Goal: Information Seeking & Learning: Learn about a topic

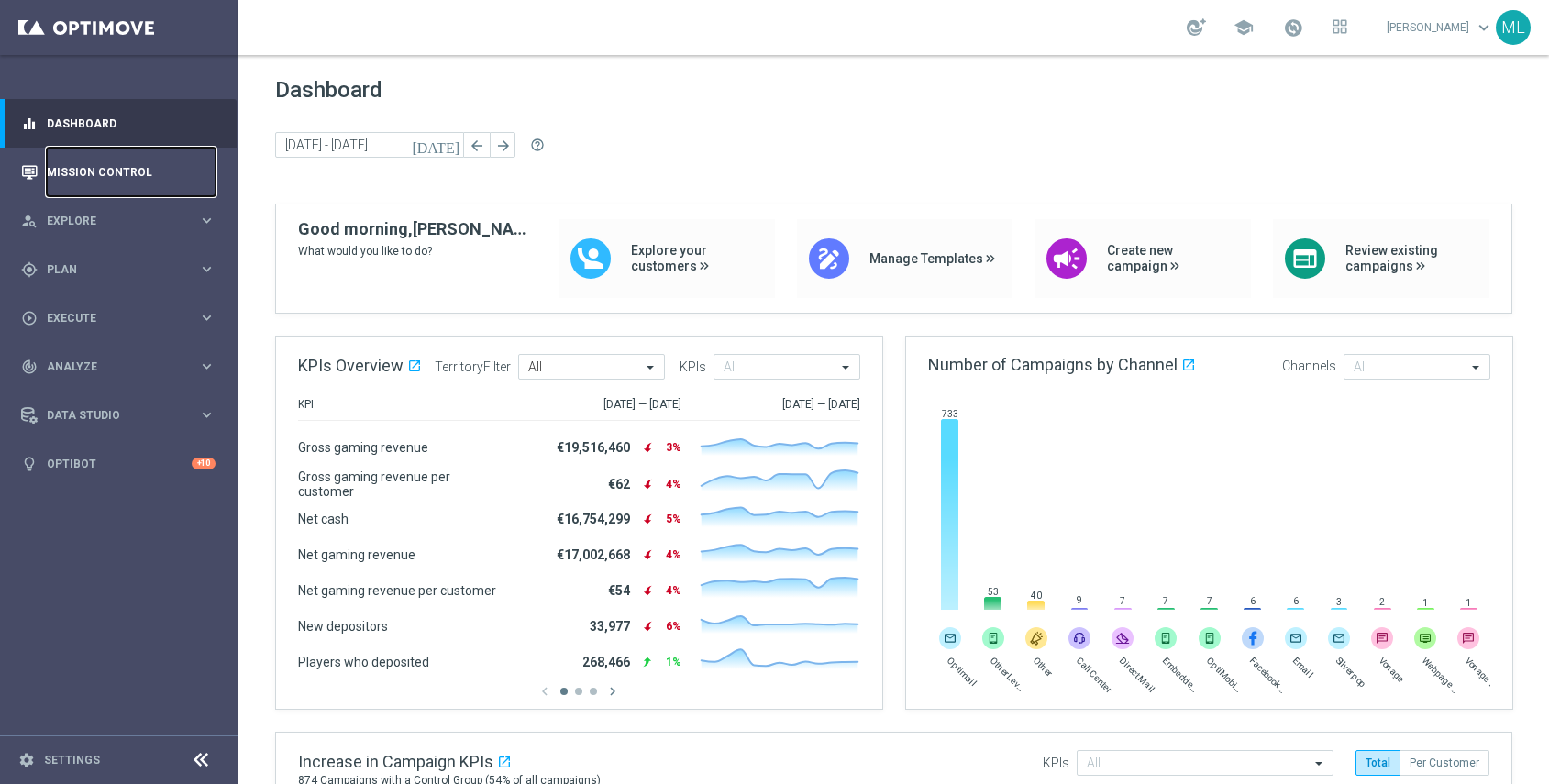
click at [107, 175] on link "Mission Control" at bounding box center [131, 172] width 169 height 49
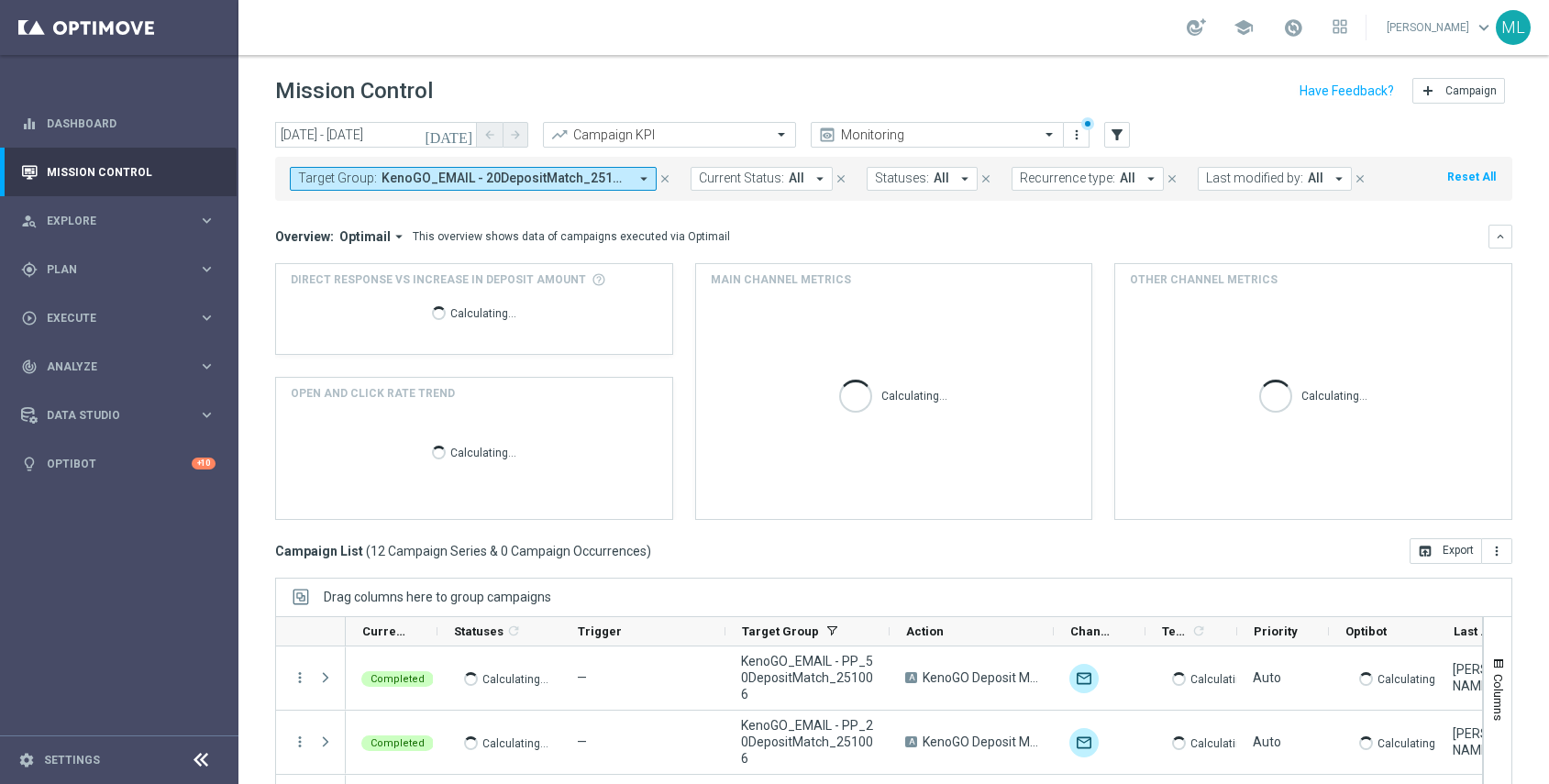
click at [461, 140] on icon "[DATE]" at bounding box center [449, 135] width 50 height 17
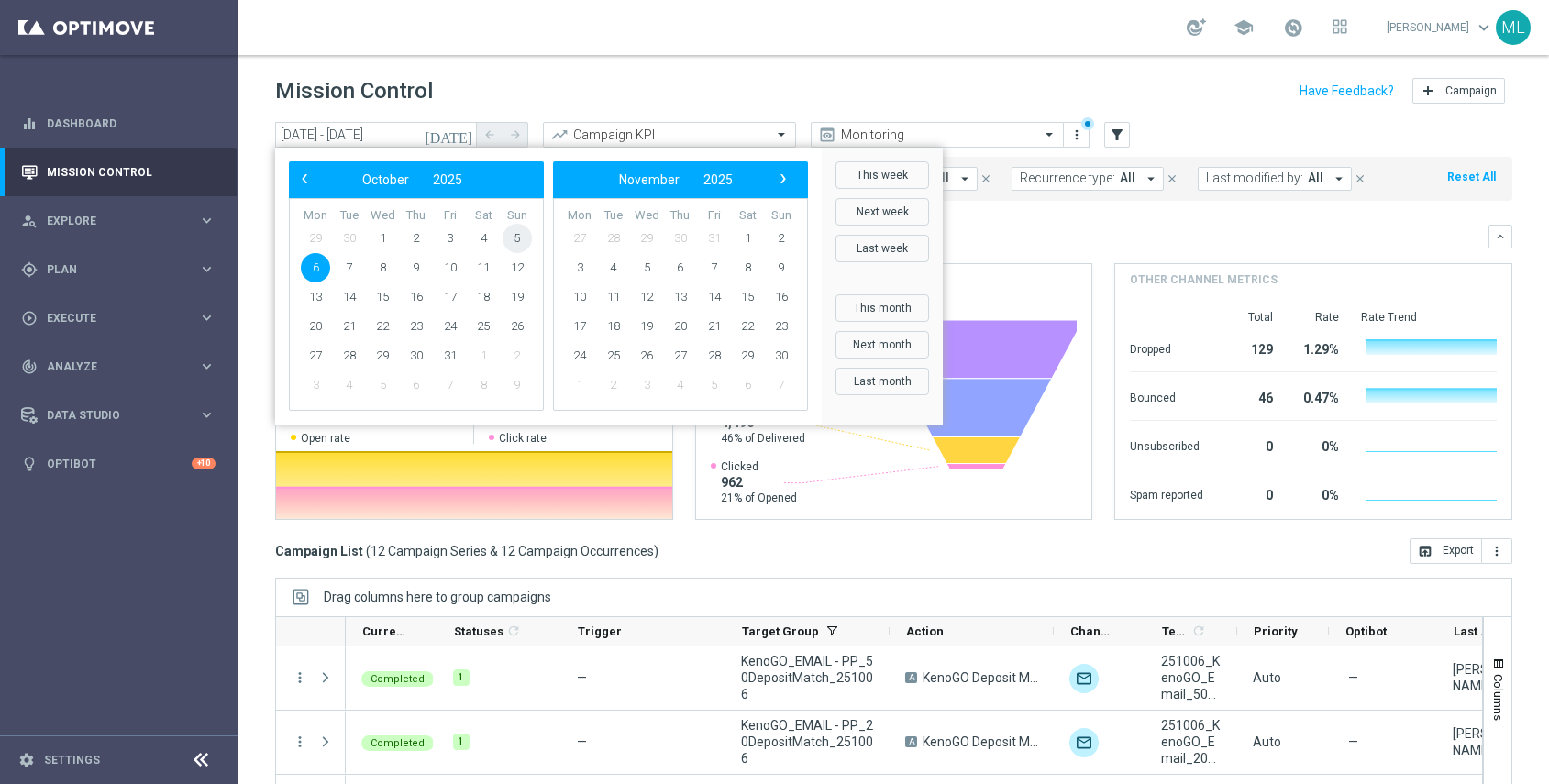
click at [507, 242] on span "5" at bounding box center [517, 237] width 29 height 29
click at [511, 241] on span "5" at bounding box center [517, 237] width 29 height 29
type input "[DATE] - [DATE]"
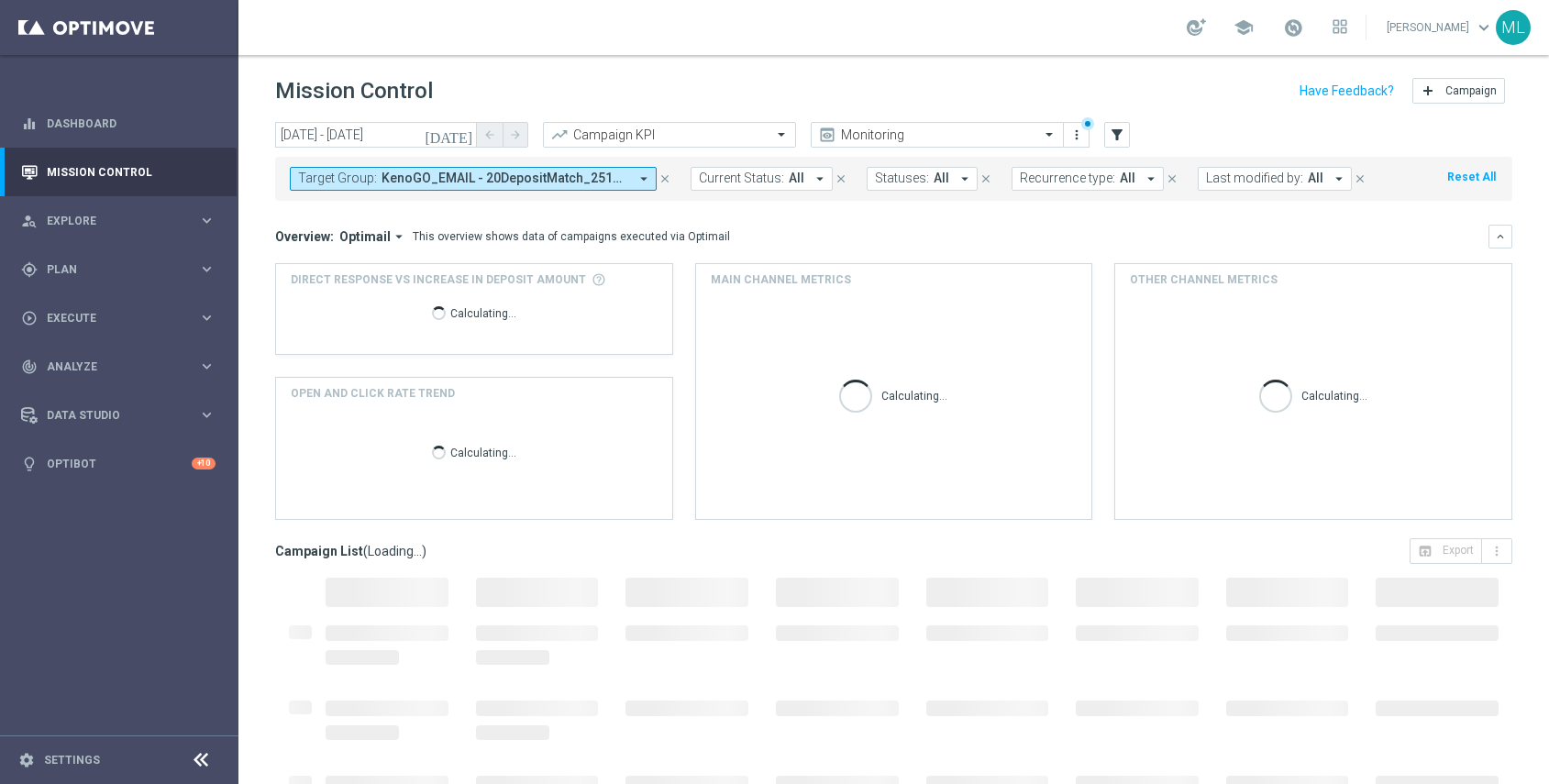
click at [514, 186] on button "Target Group: KenoGO_EMAIL - 20DepositMatch_251005, KenoGO_EMAIL - 20DepositMat…" at bounding box center [472, 178] width 367 height 24
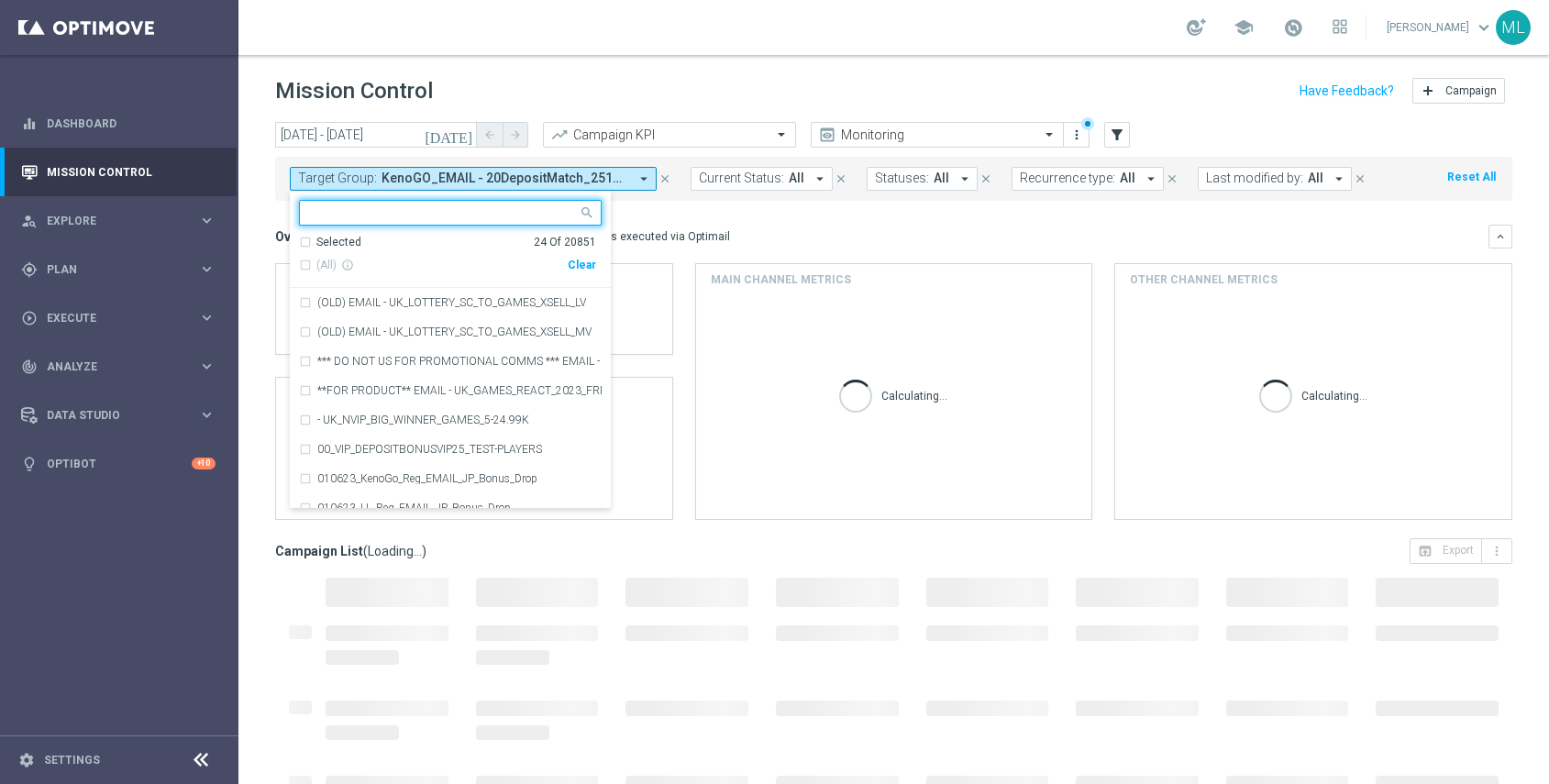
drag, startPoint x: 579, startPoint y: 263, endPoint x: 494, endPoint y: 245, distance: 86.9
click at [0, 0] on div "Clear" at bounding box center [0, 0] width 0 height 0
click at [404, 216] on input "text" at bounding box center [443, 213] width 269 height 16
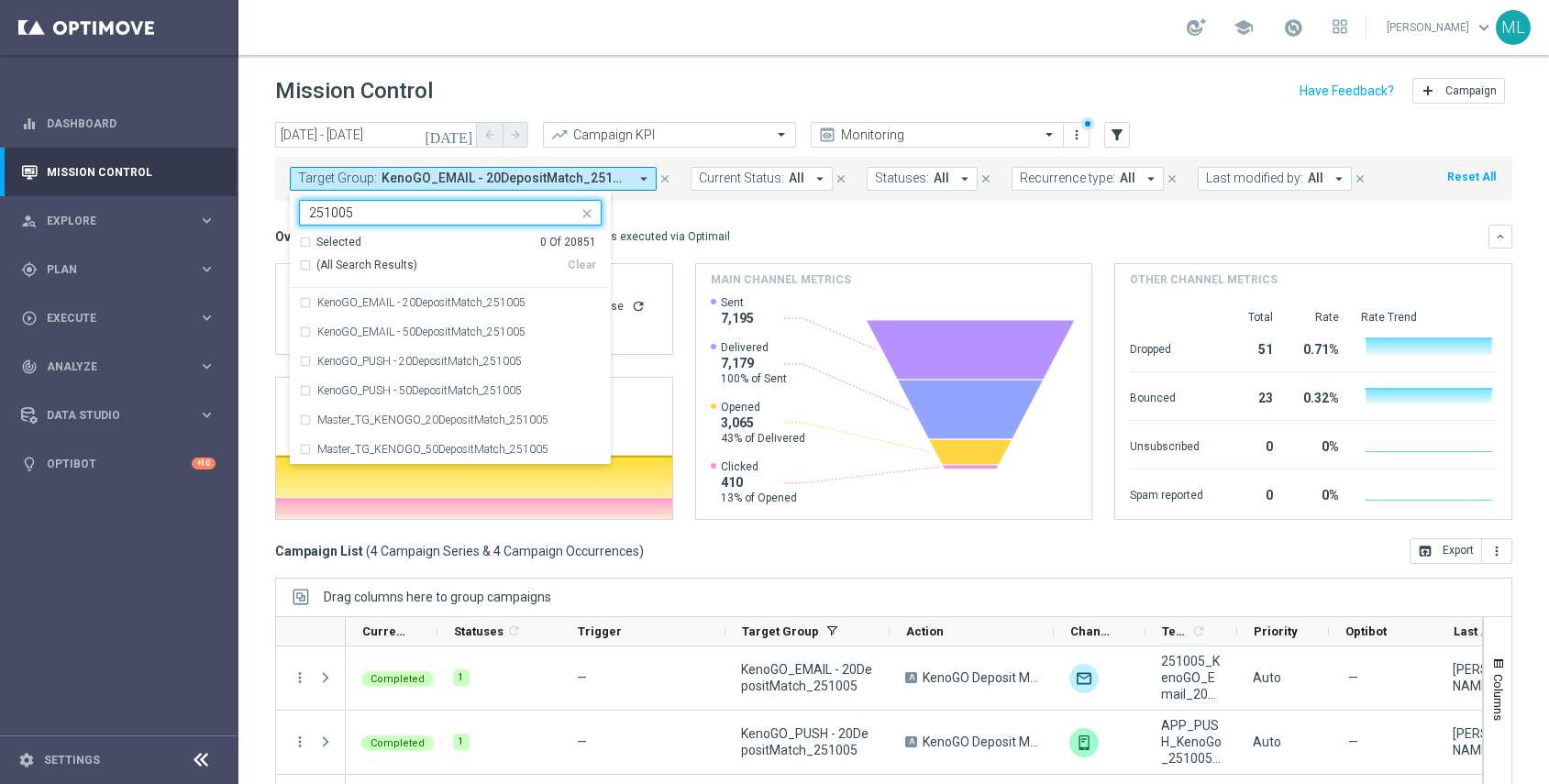
click at [307, 265] on div "(All Search Results)" at bounding box center [433, 265] width 269 height 16
type input "251005"
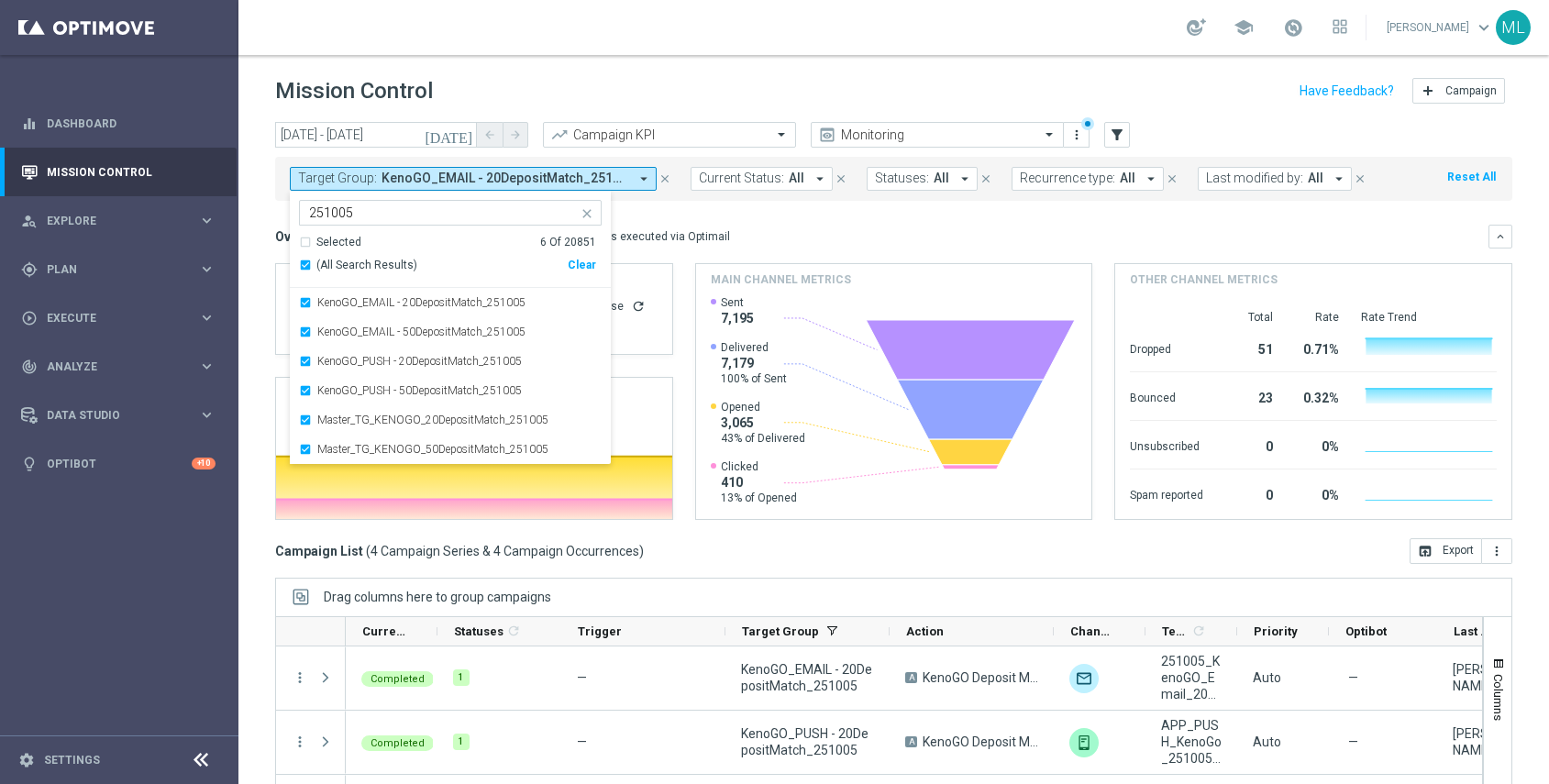
click at [723, 218] on mini-dashboard "Overview: Optimail arrow_drop_down This overview shows data of campaigns execut…" at bounding box center [894, 369] width 1237 height 337
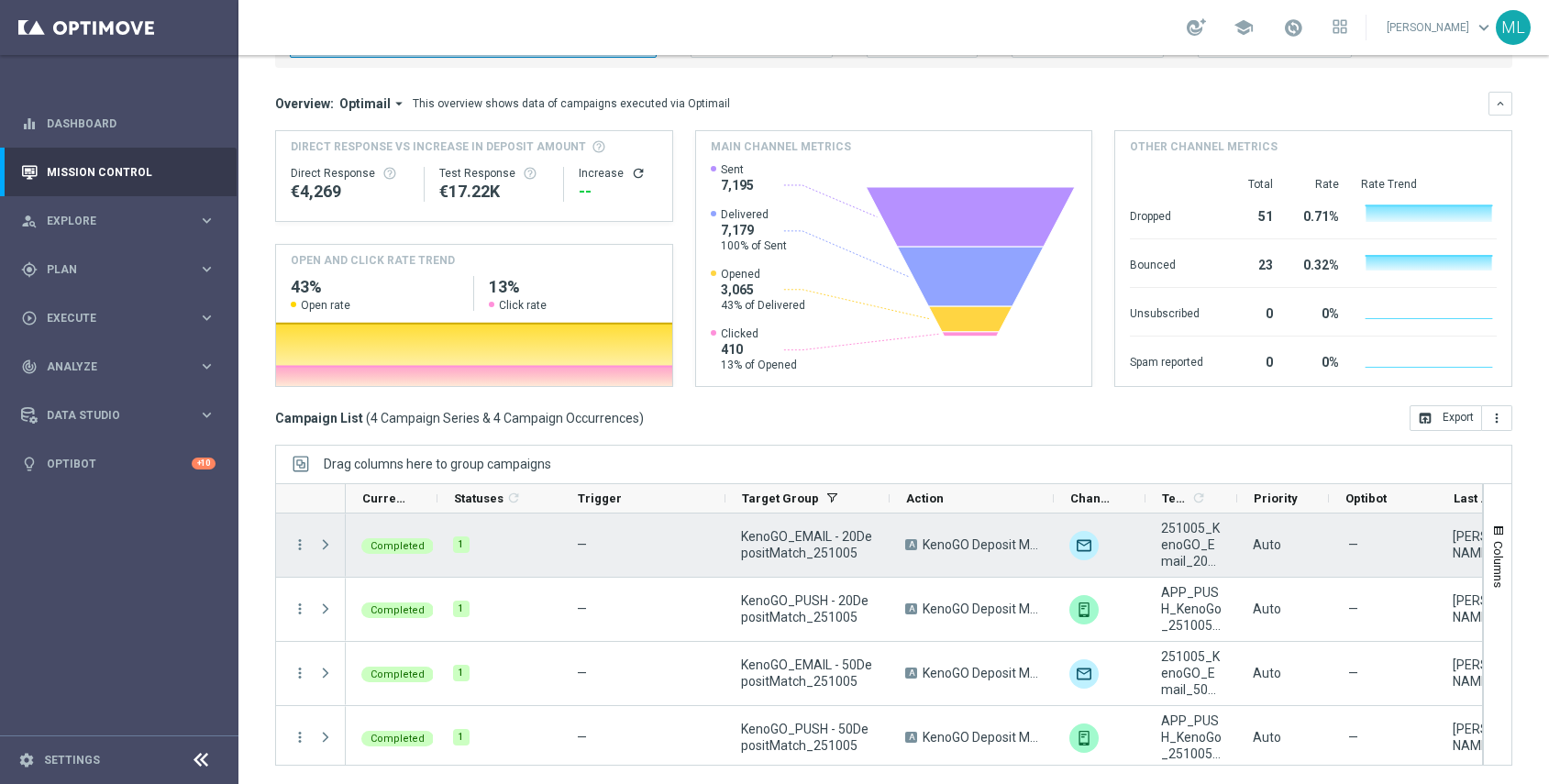
scroll to position [6, 0]
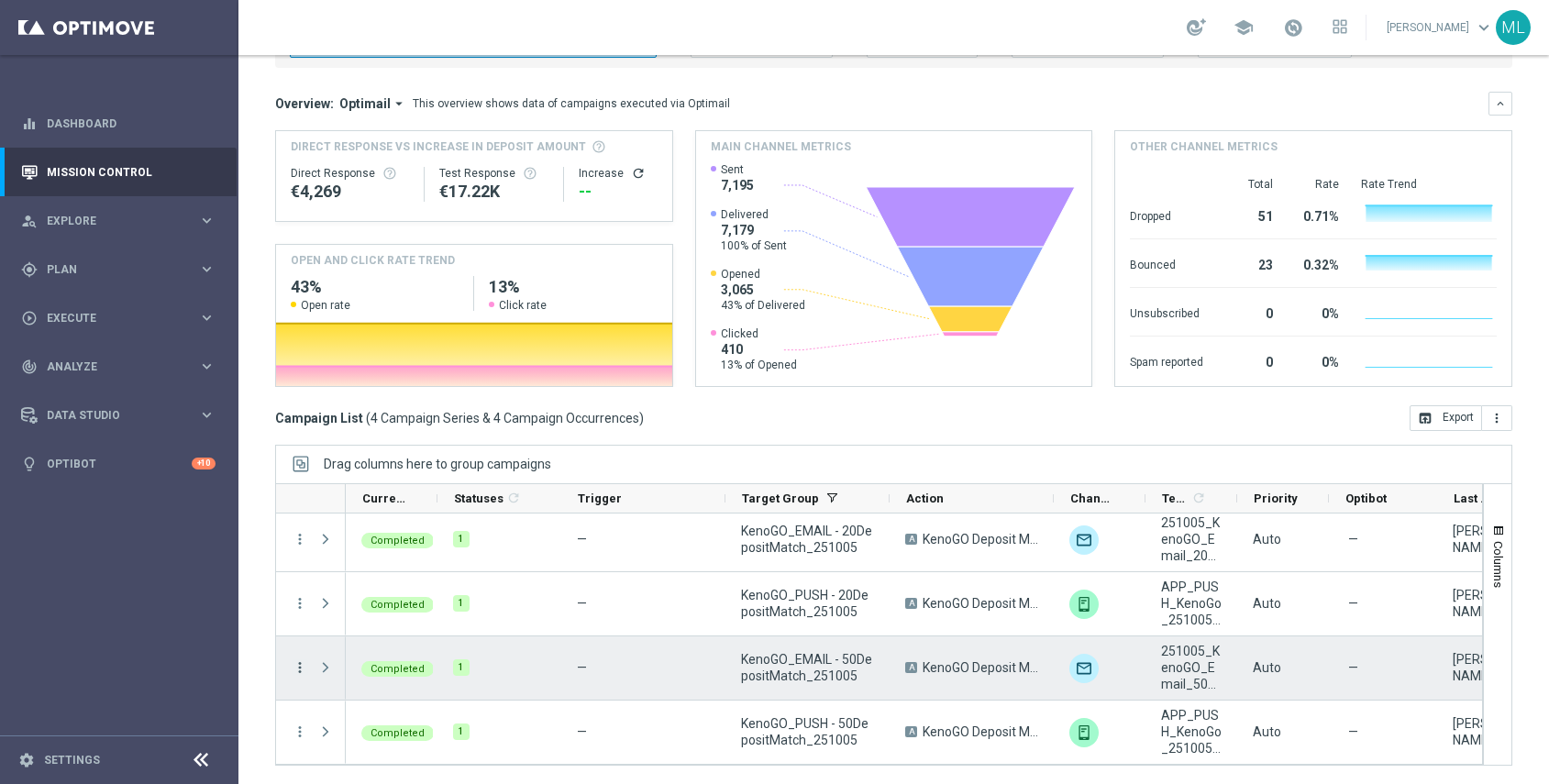
click at [301, 666] on icon "more_vert" at bounding box center [300, 667] width 17 height 17
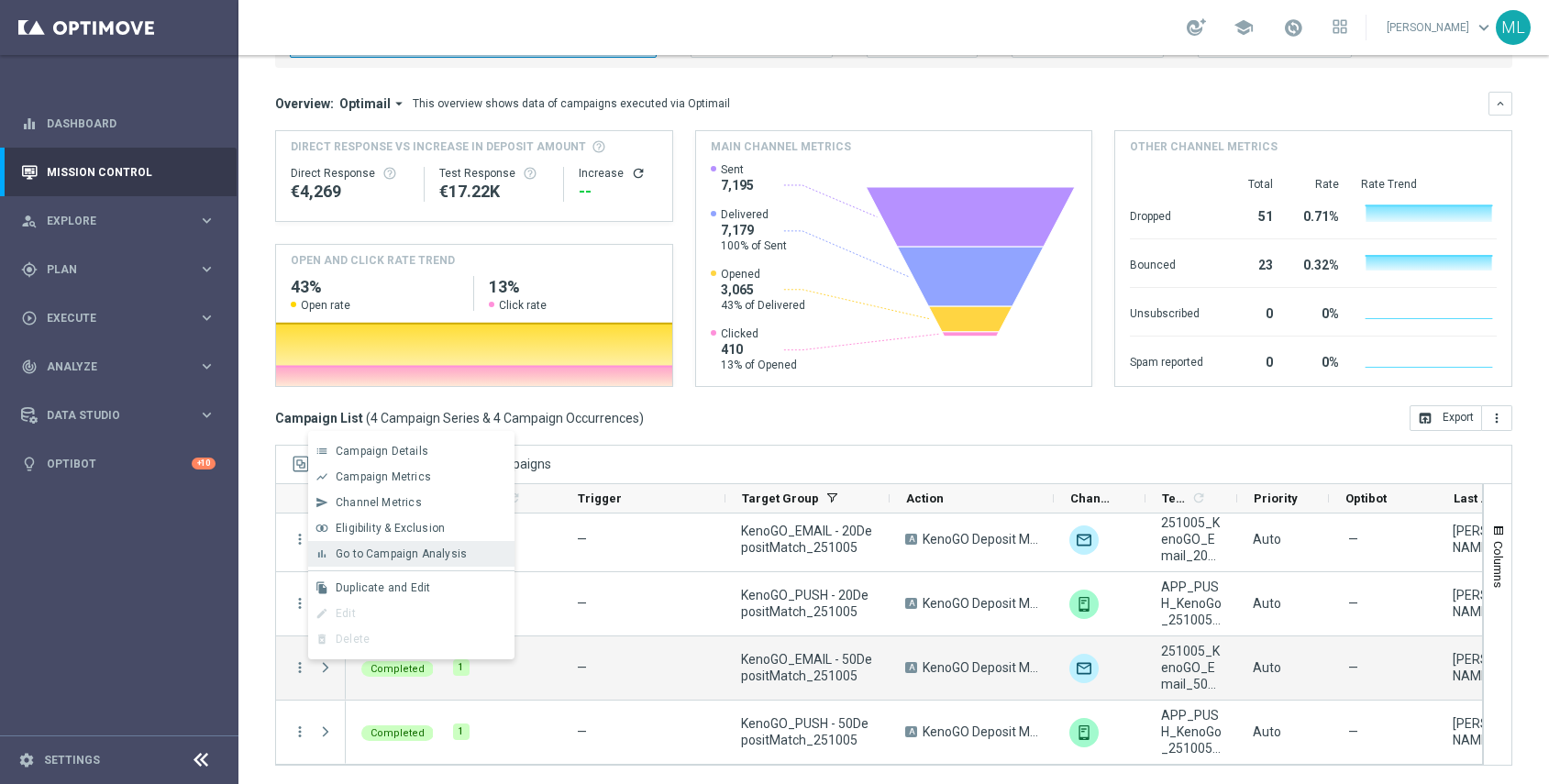
click at [372, 560] on div "bar_chart Go to Campaign Analysis" at bounding box center [411, 553] width 206 height 25
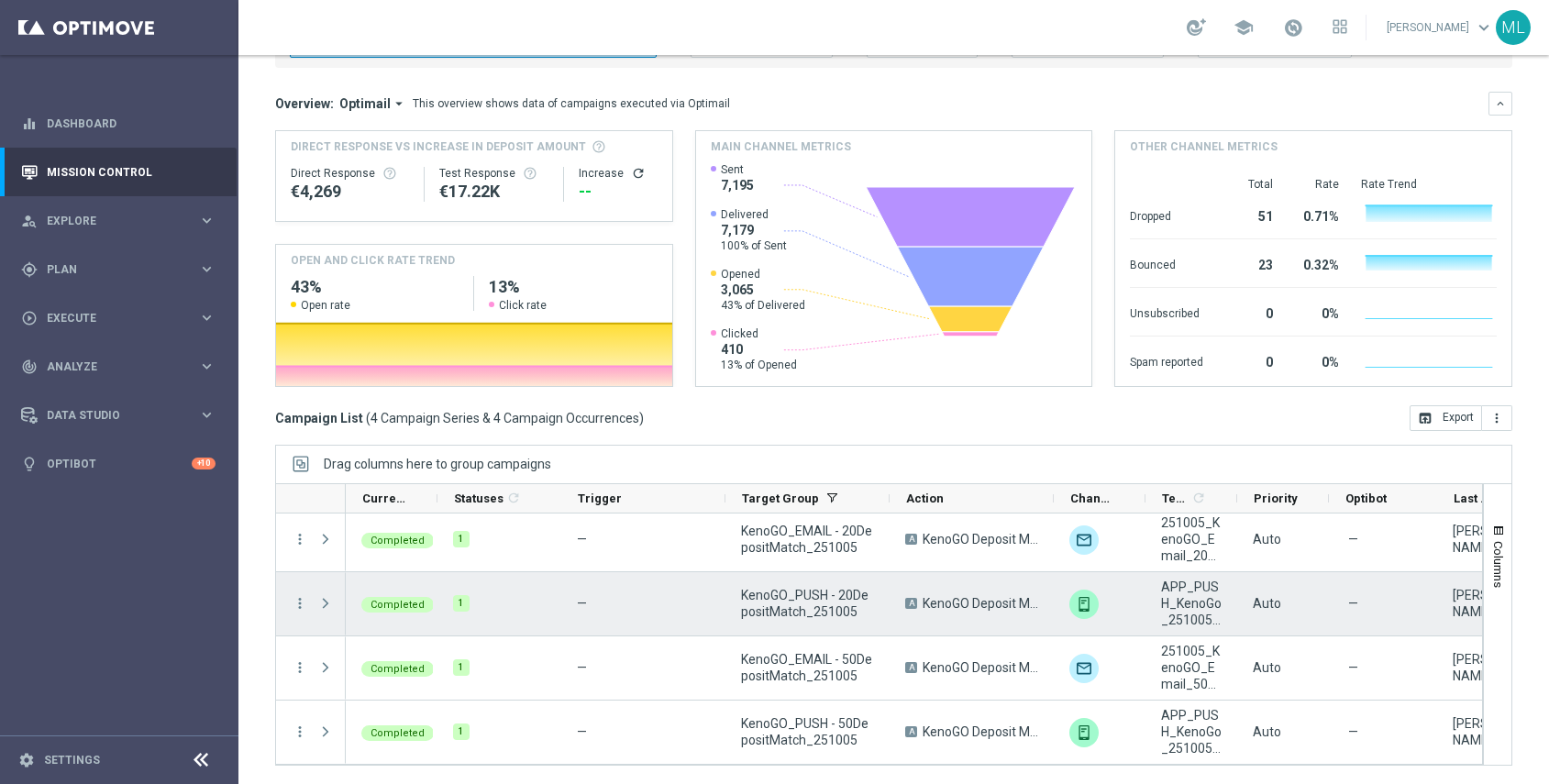
scroll to position [0, 0]
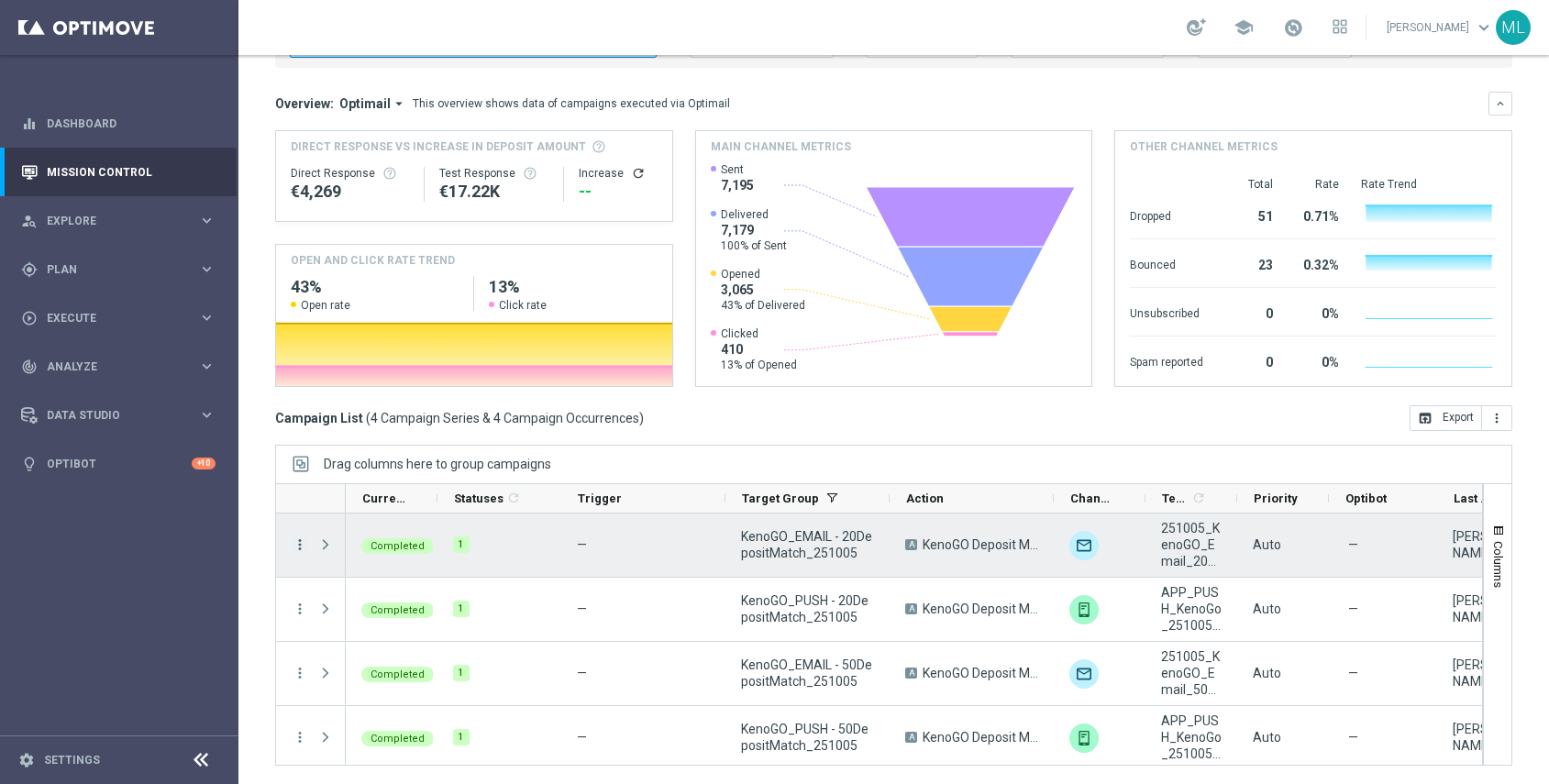
click at [300, 547] on icon "more_vert" at bounding box center [300, 545] width 17 height 17
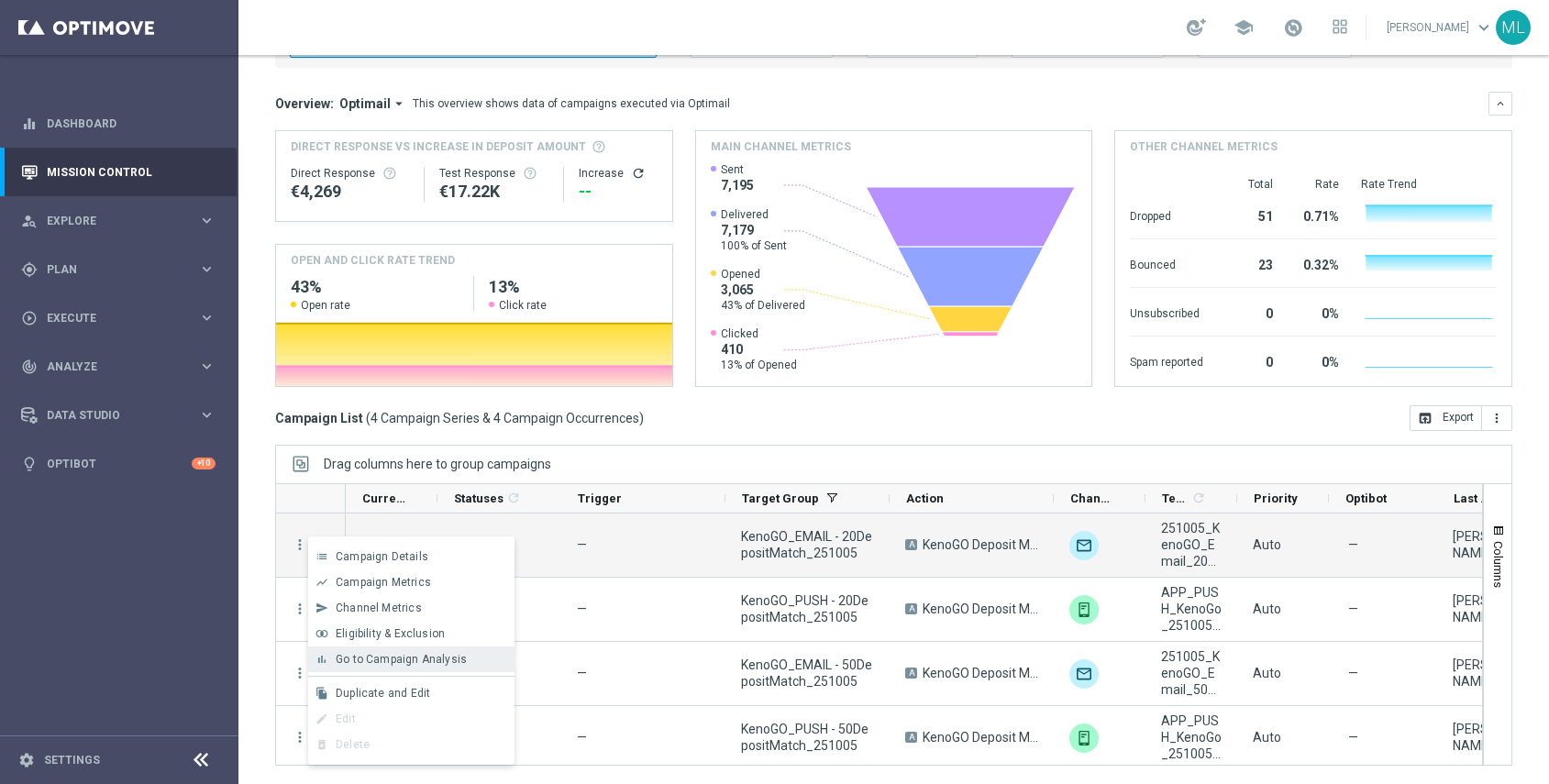
click at [384, 662] on span "Go to Campaign Analysis" at bounding box center [401, 660] width 131 height 13
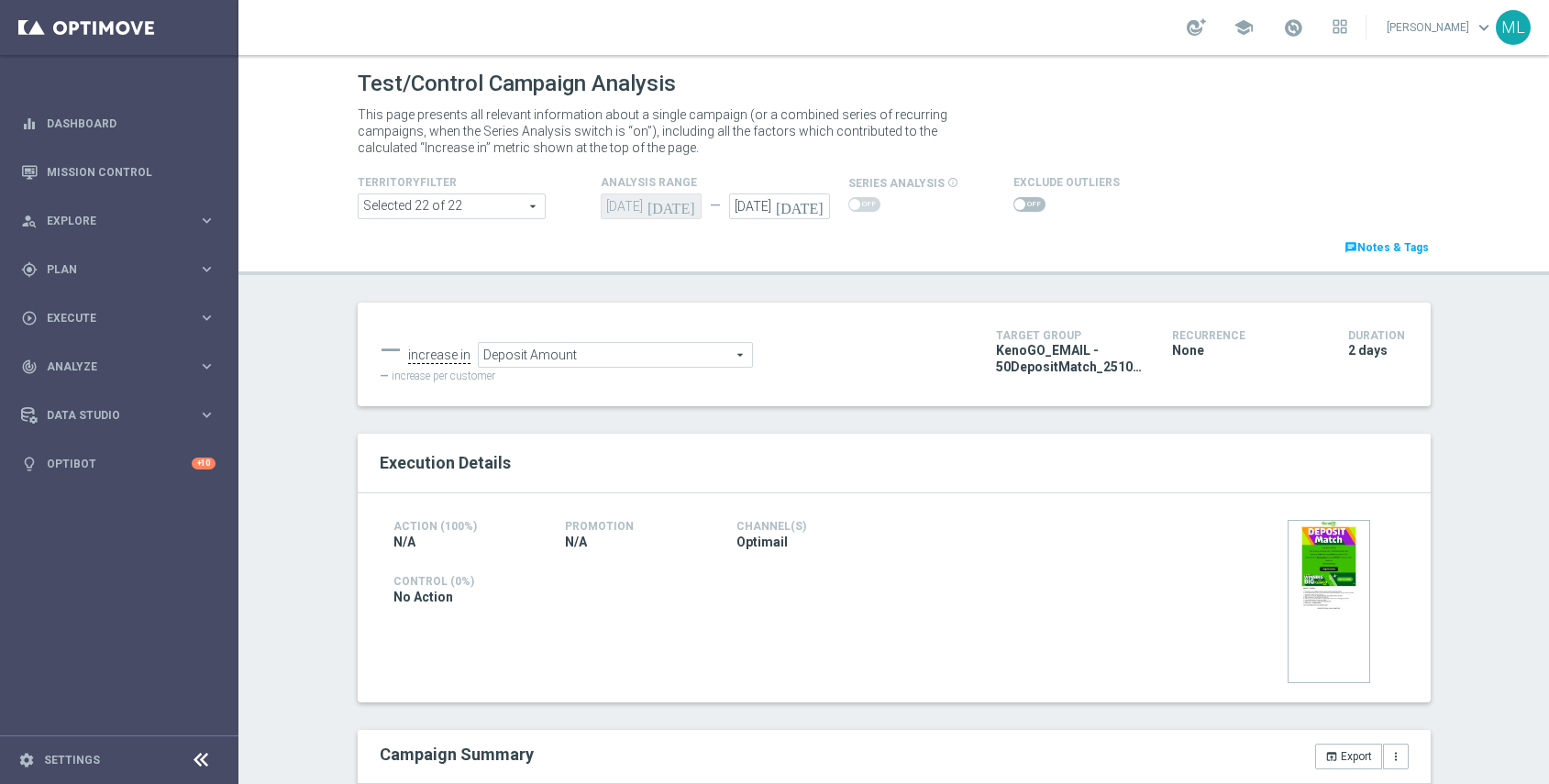
click at [817, 207] on icon "[DATE]" at bounding box center [802, 203] width 54 height 20
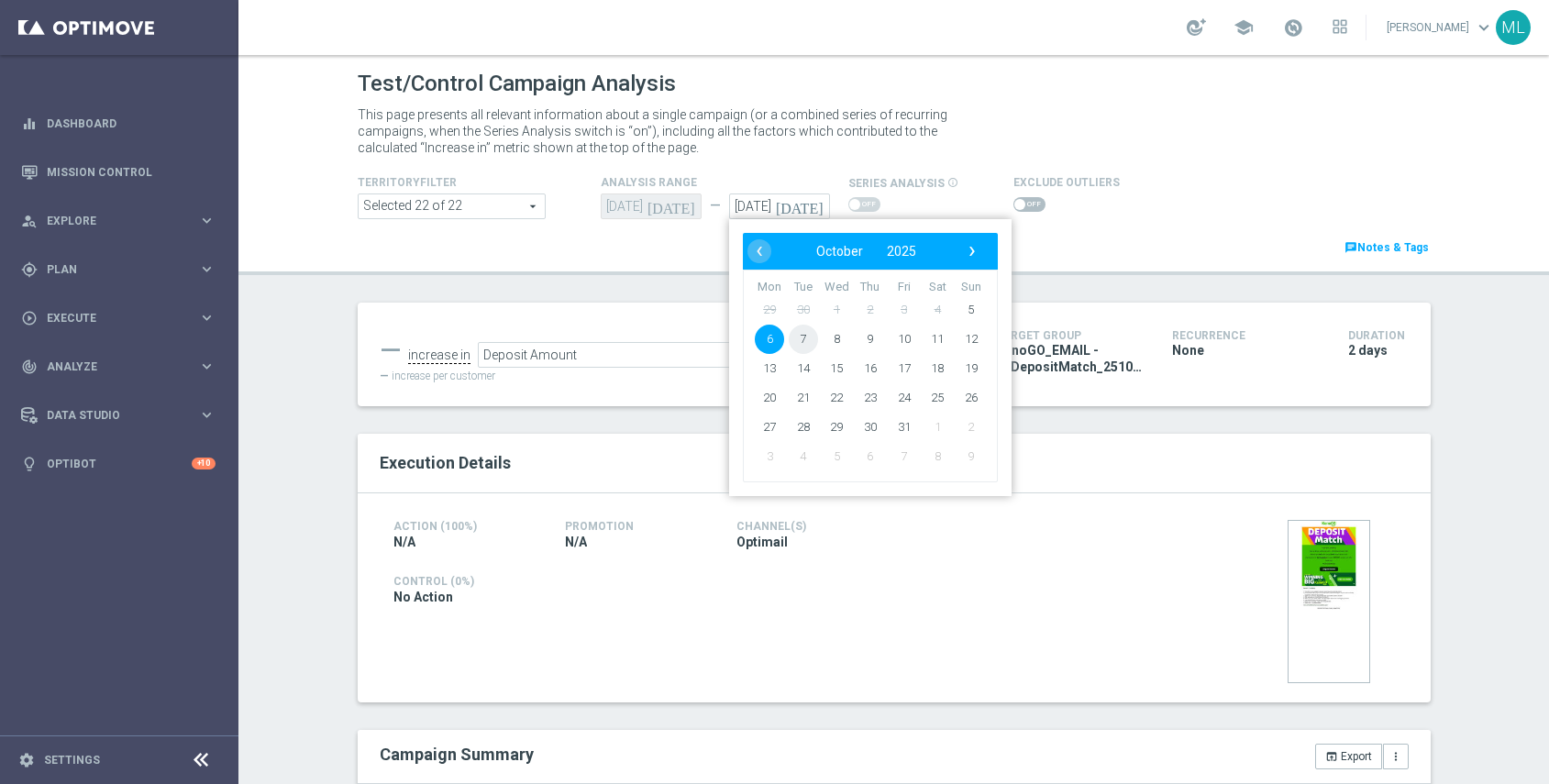
click at [805, 338] on span "7" at bounding box center [802, 338] width 29 height 29
type input "07 Oct 2025"
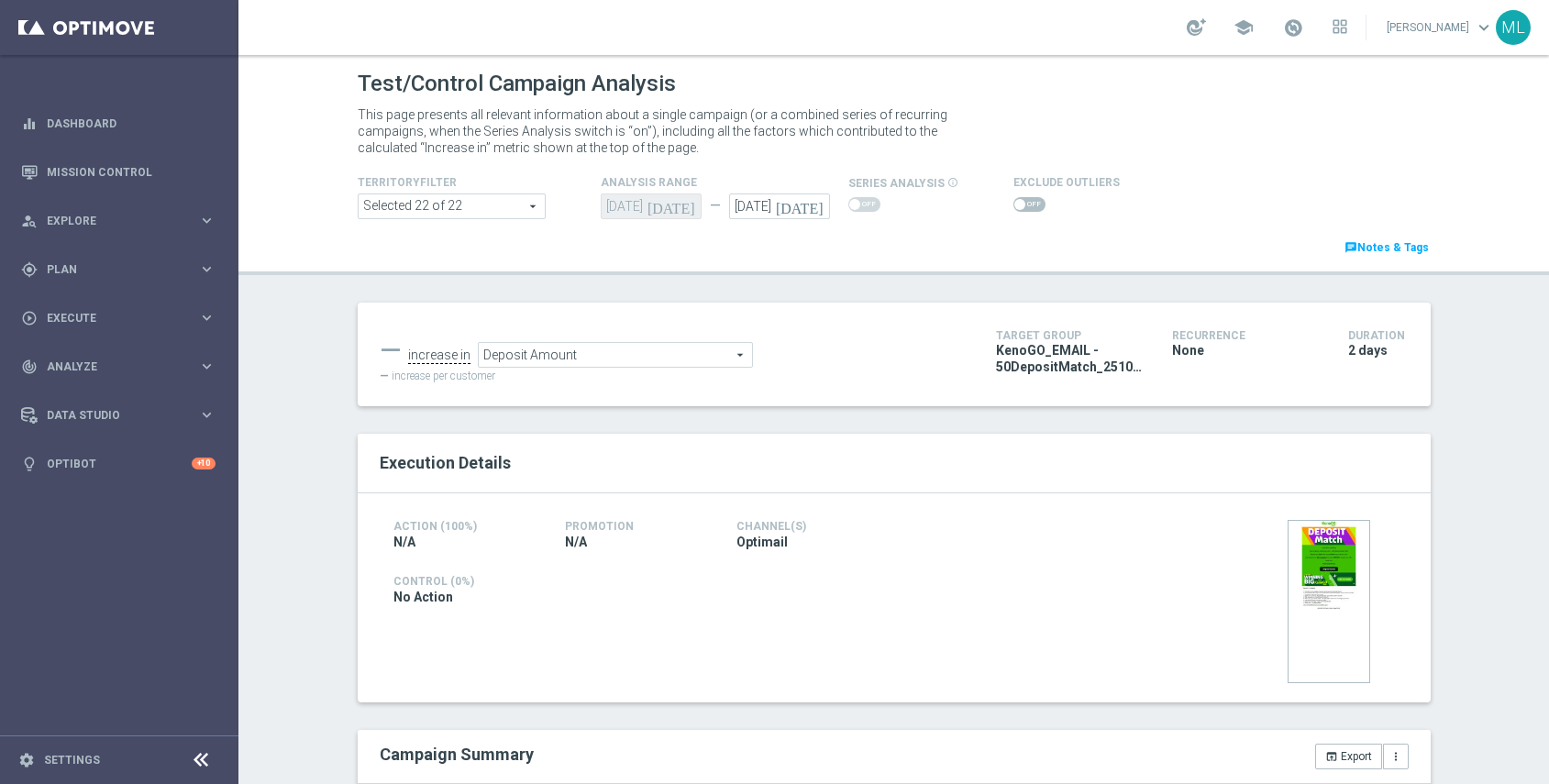
click at [701, 356] on span "Deposit Amount" at bounding box center [616, 354] width 273 height 24
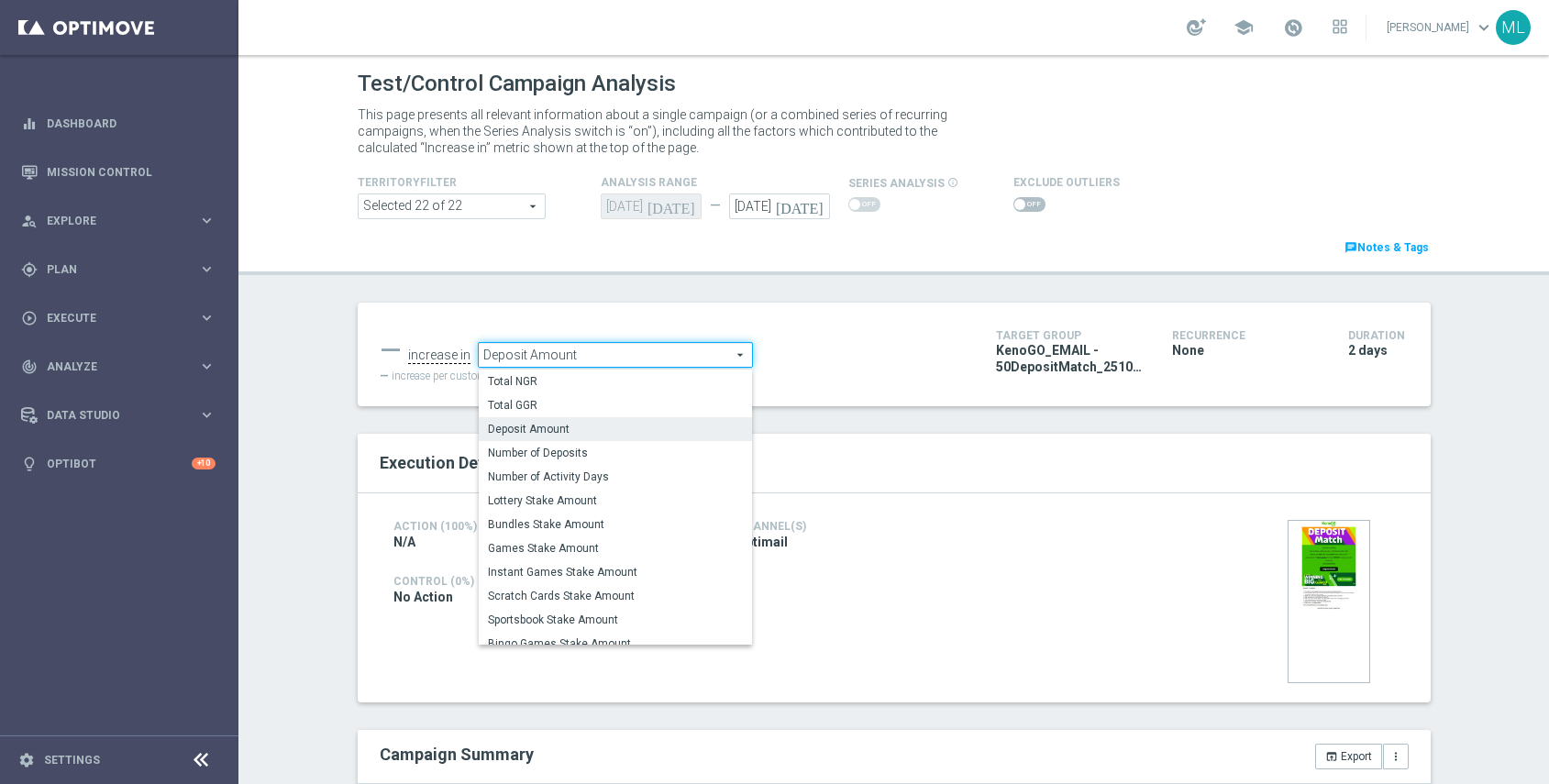
click at [606, 499] on span "Lottery Stake Amount" at bounding box center [616, 500] width 255 height 15
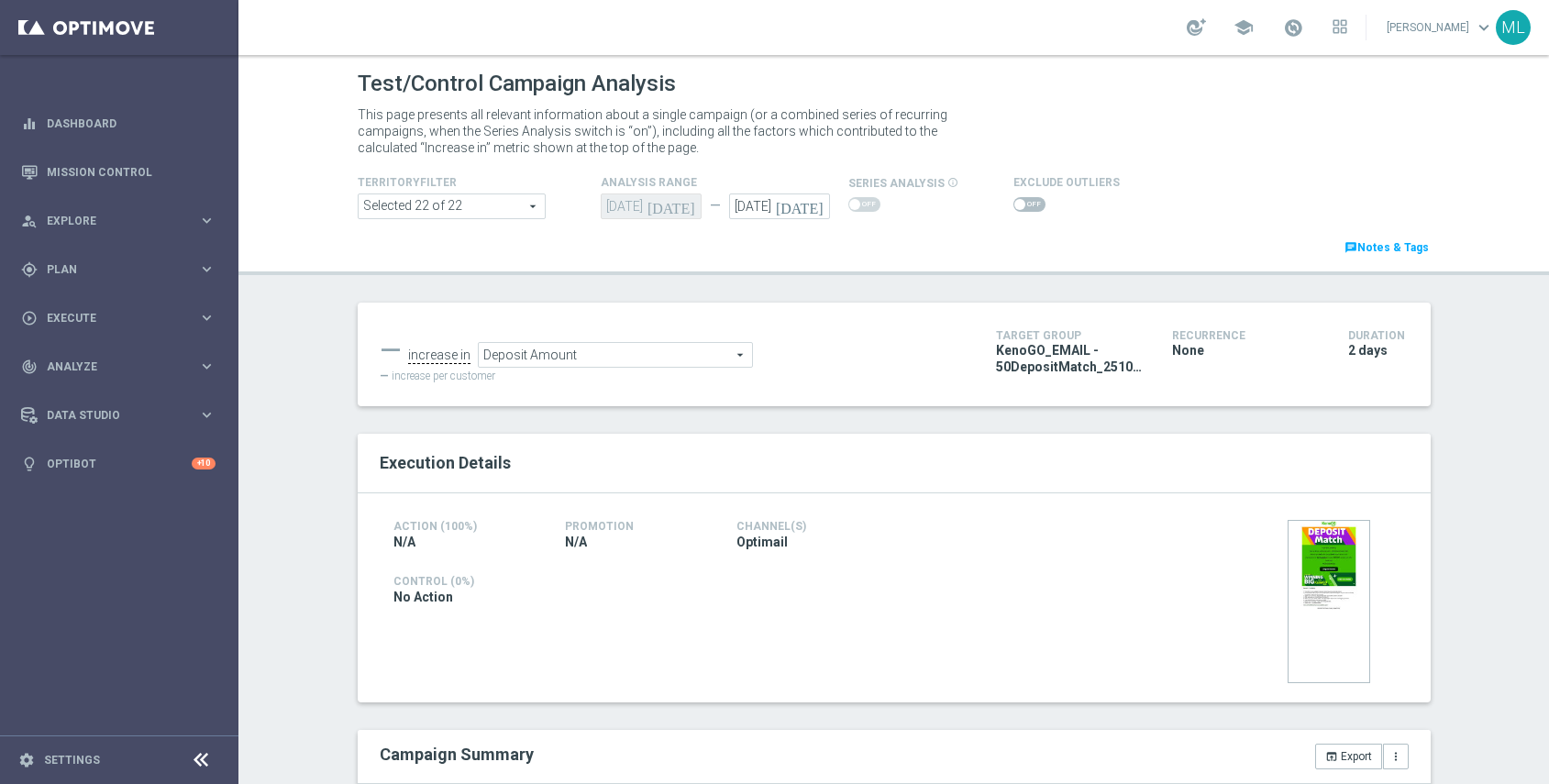
type input "Lottery Stake Amount"
click at [1030, 202] on span at bounding box center [1030, 204] width 32 height 15
click at [1030, 202] on input "checkbox" at bounding box center [1030, 204] width 32 height 15
checkbox input "true"
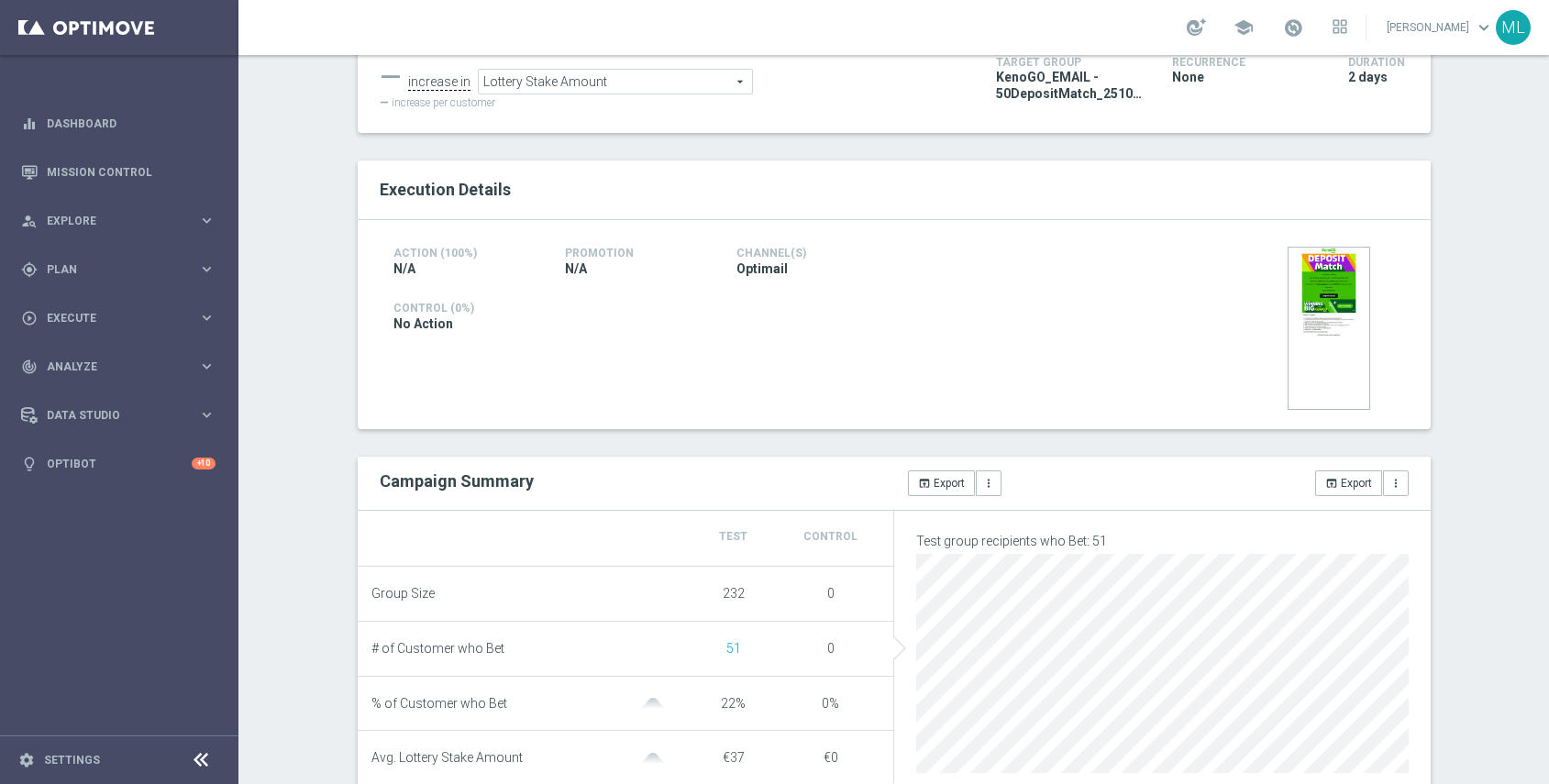
scroll to position [287, 0]
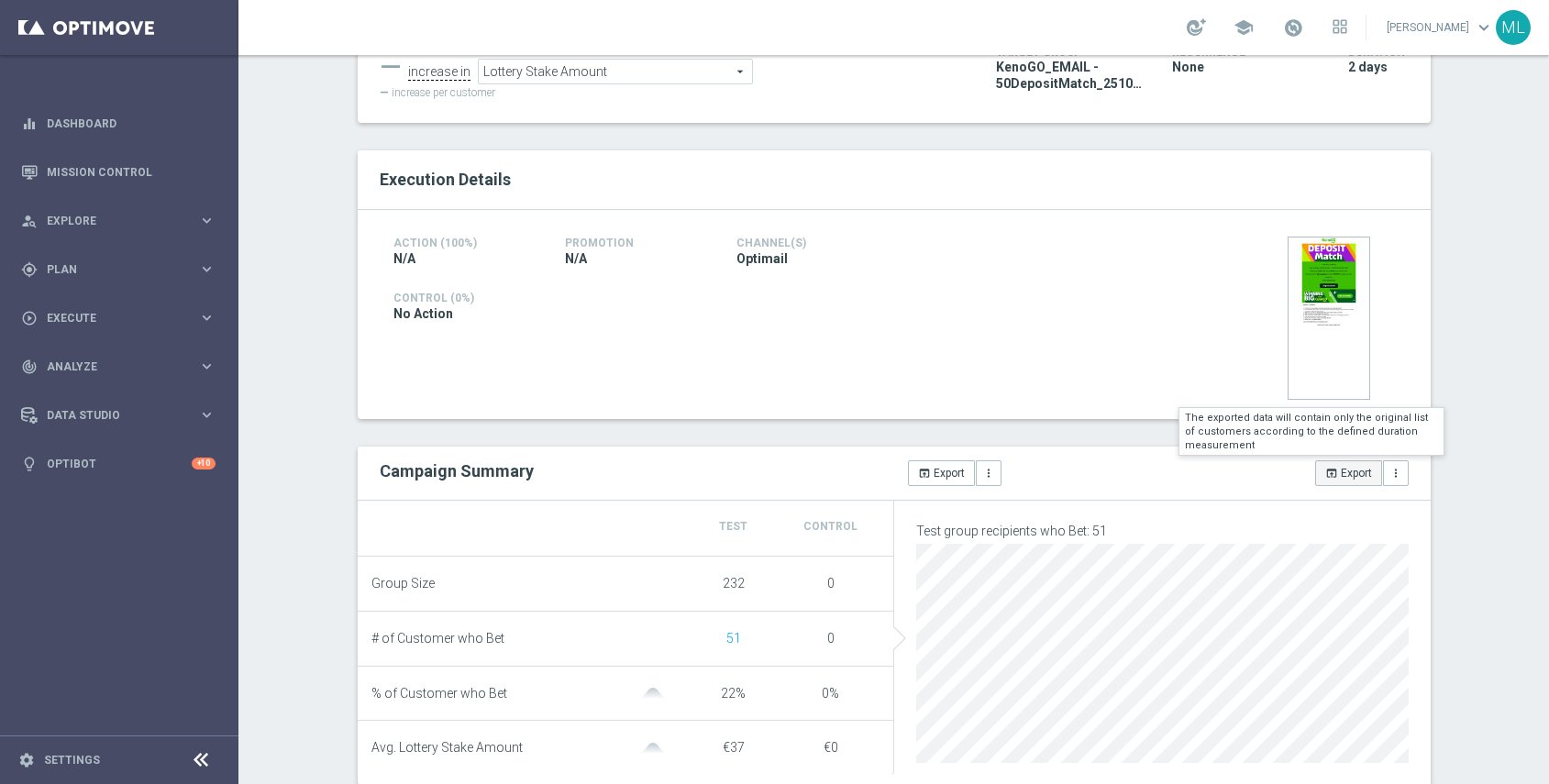
click at [1338, 479] on button "open_in_browser Export" at bounding box center [1348, 472] width 67 height 25
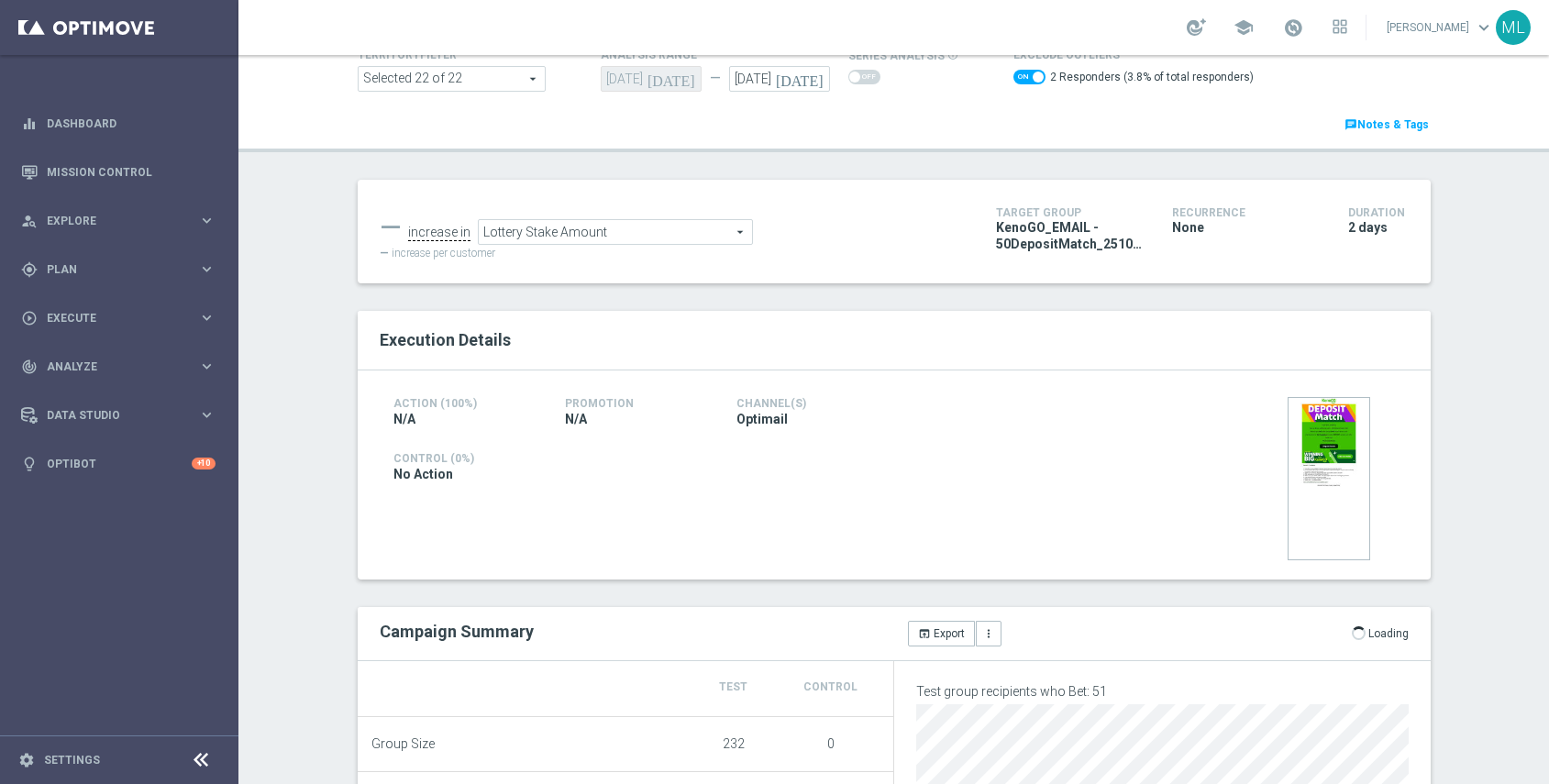
scroll to position [131, 0]
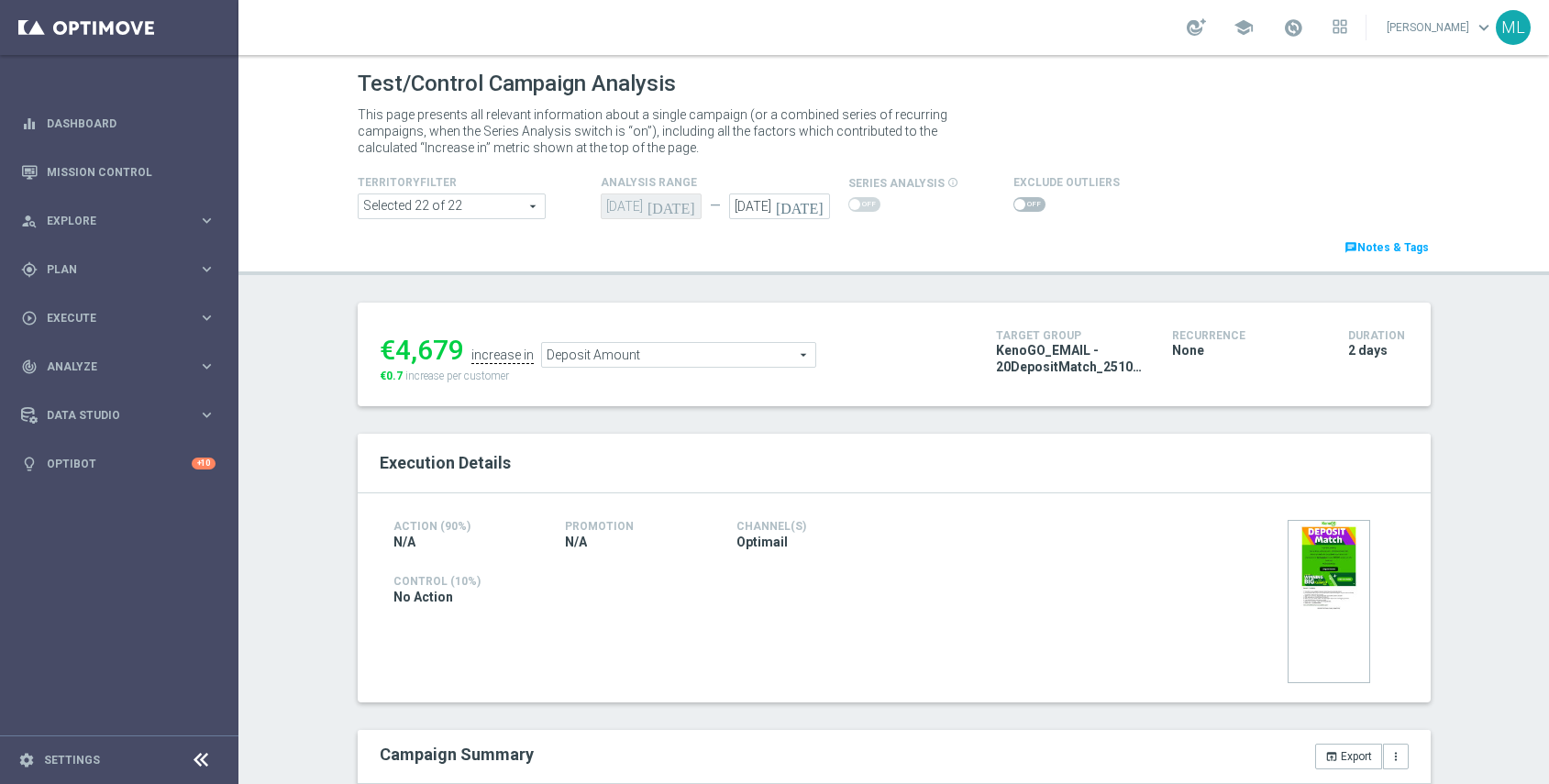
click at [816, 206] on icon "[DATE]" at bounding box center [802, 203] width 54 height 20
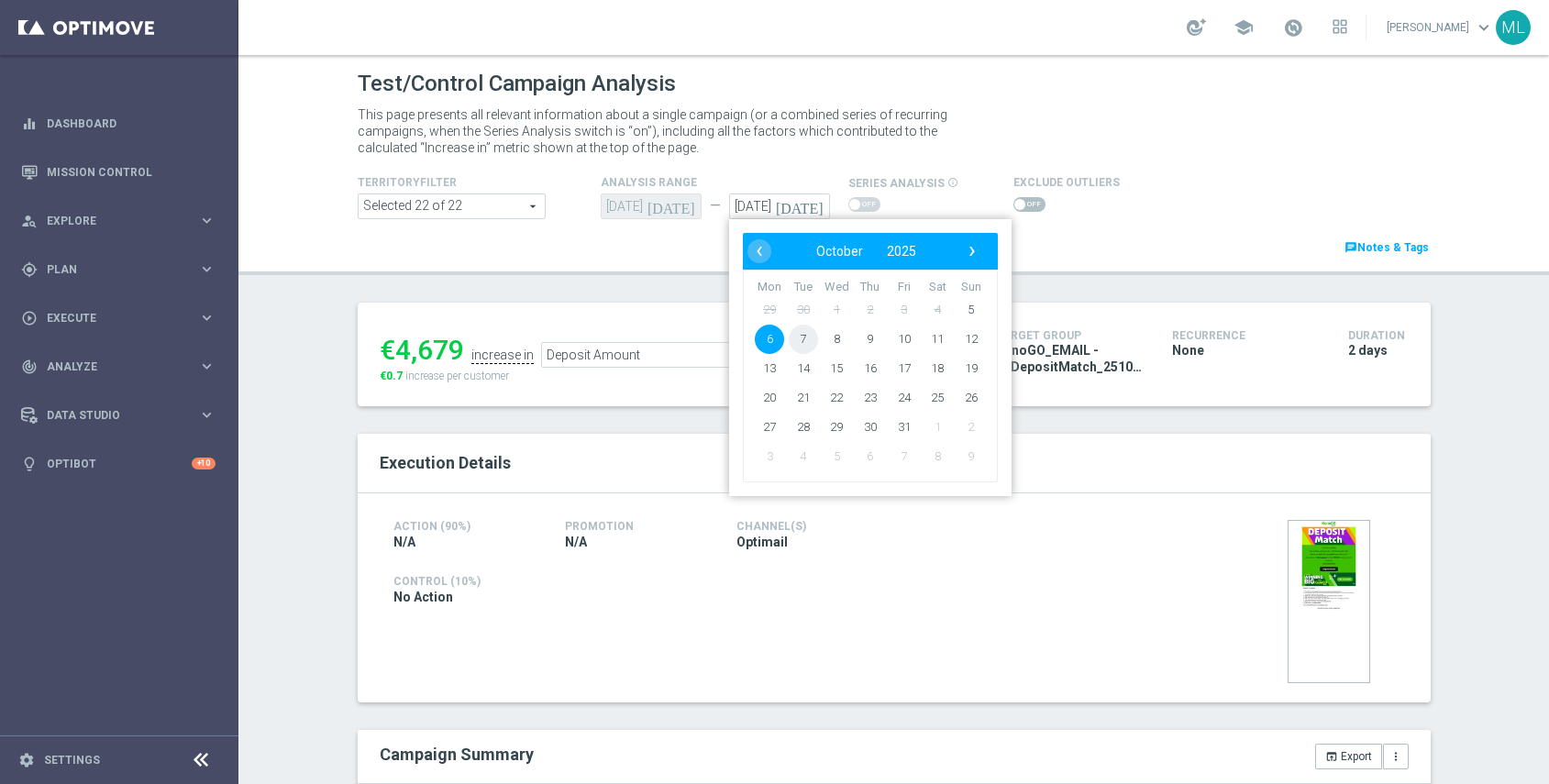
click at [806, 342] on span "7" at bounding box center [802, 338] width 29 height 29
type input "07 Oct 2025"
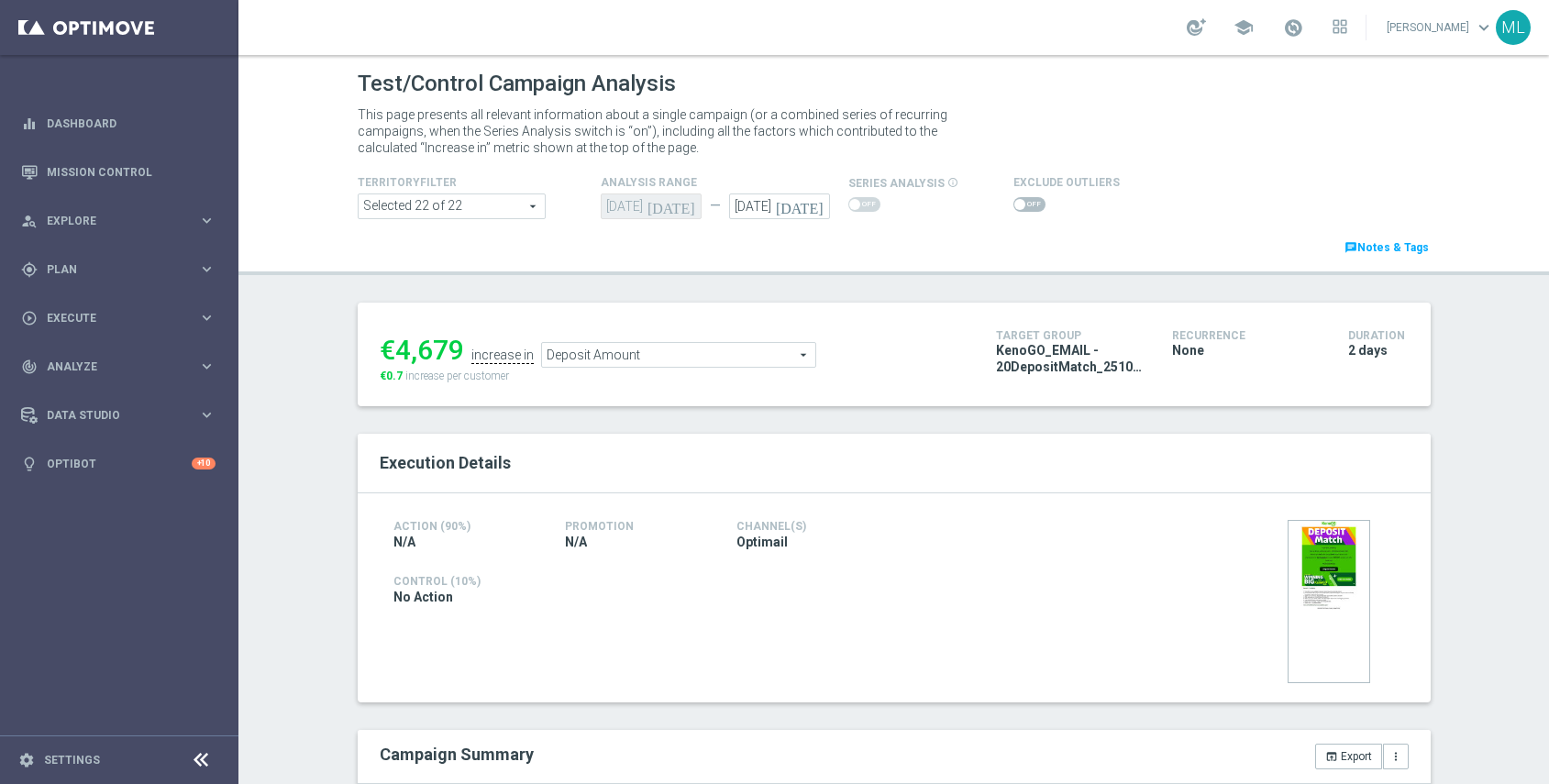
click at [635, 355] on span "Deposit Amount" at bounding box center [679, 354] width 273 height 24
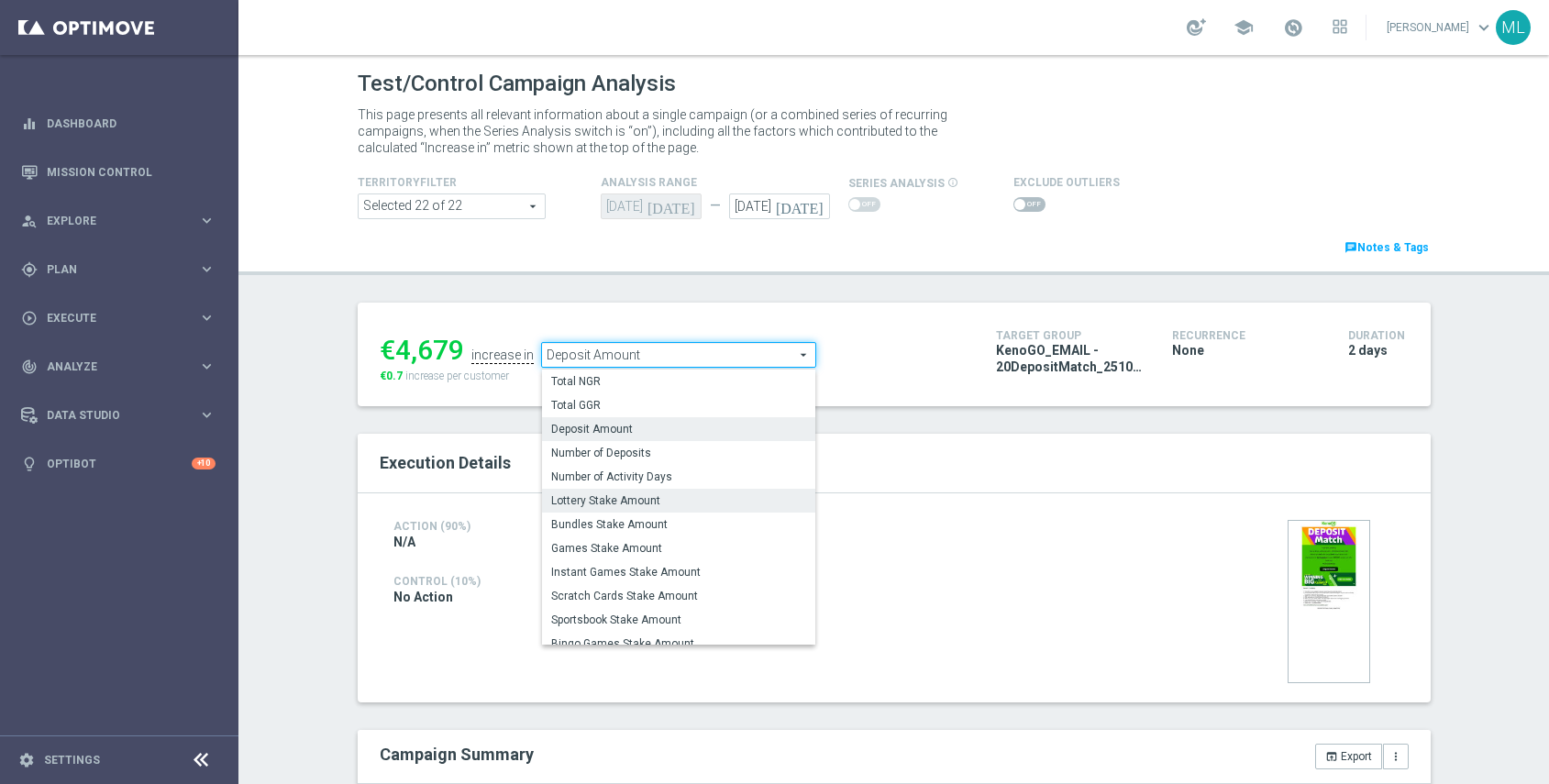
click at [637, 493] on span "Lottery Stake Amount" at bounding box center [679, 500] width 255 height 15
type input "Lottery Stake Amount"
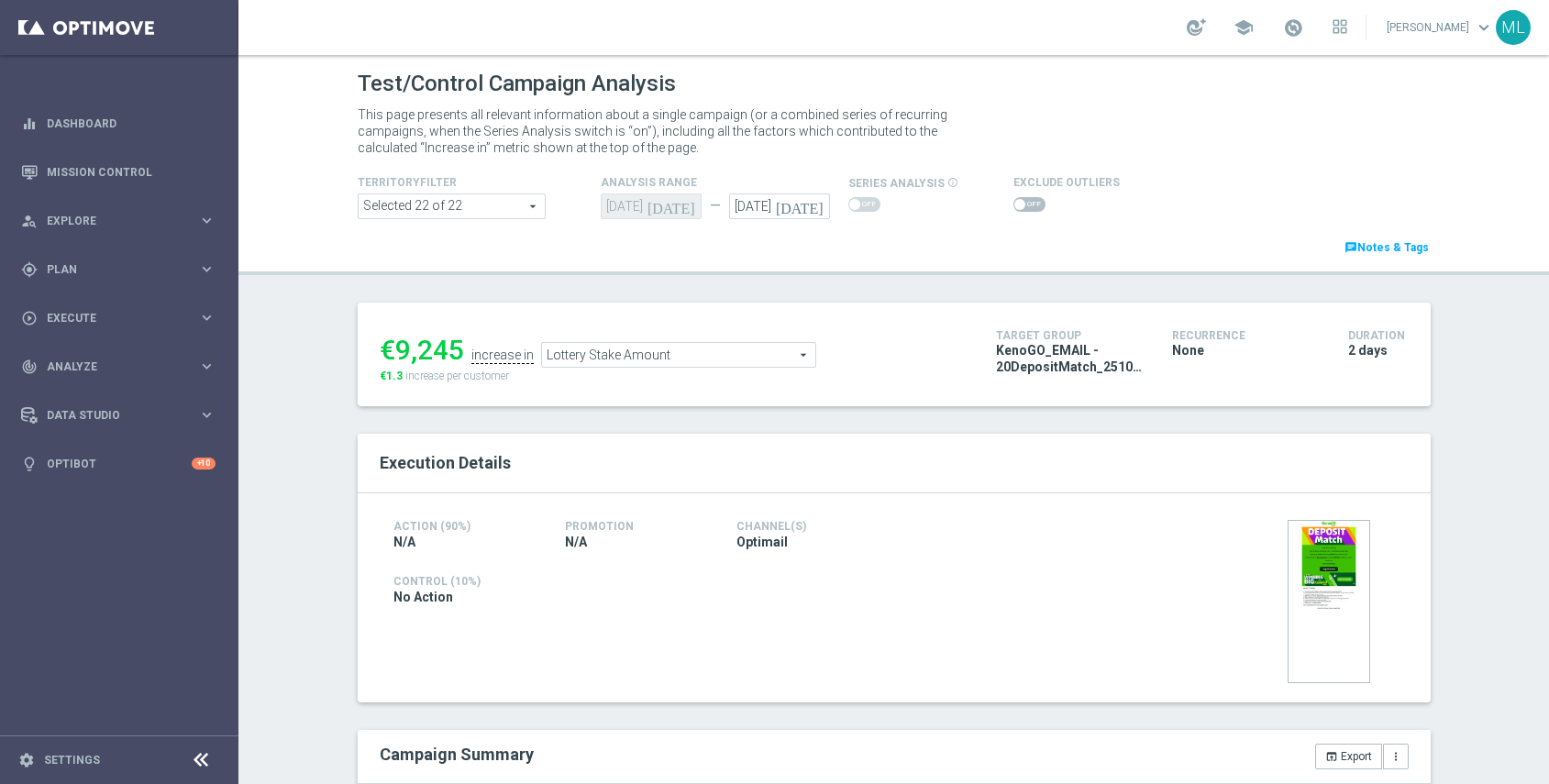
click at [1029, 203] on span at bounding box center [1030, 204] width 32 height 15
click at [1029, 203] on input "checkbox" at bounding box center [1030, 204] width 32 height 15
checkbox input "true"
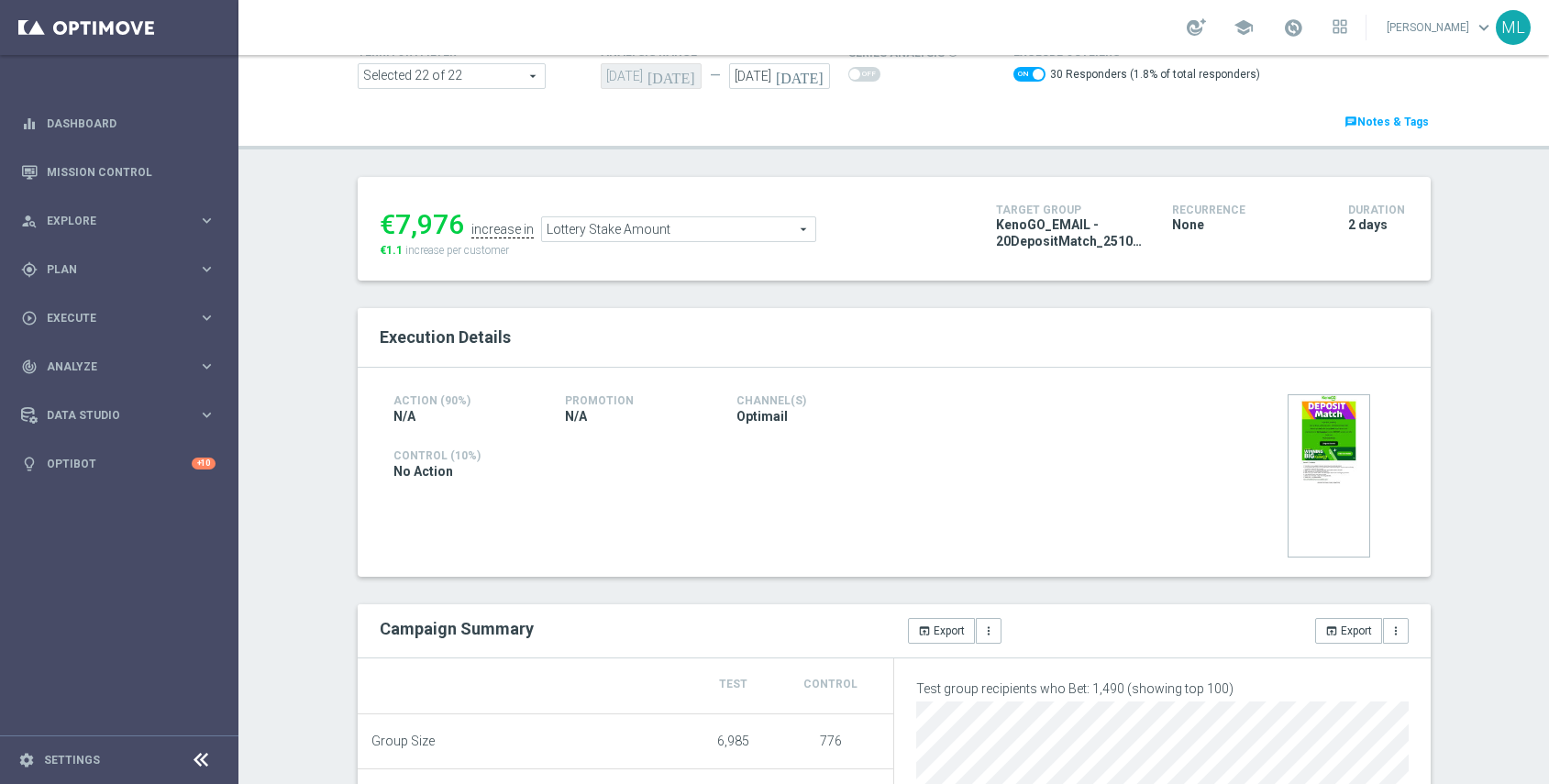
scroll to position [132, 0]
click at [1335, 632] on icon "open_in_browser" at bounding box center [1332, 629] width 13 height 13
